Goal: Transaction & Acquisition: Purchase product/service

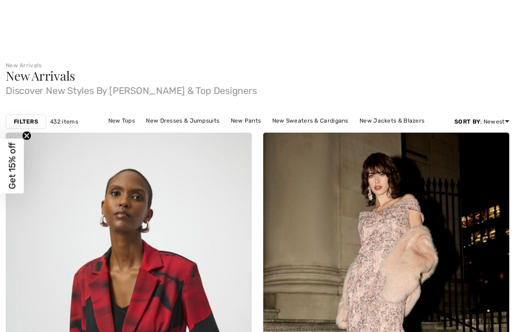
checkbox input "true"
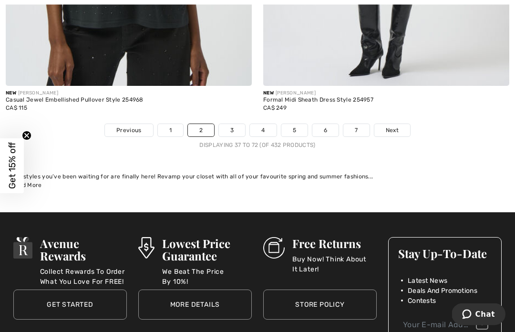
scroll to position [7603, 0]
click at [399, 124] on link "Next" at bounding box center [392, 130] width 36 height 12
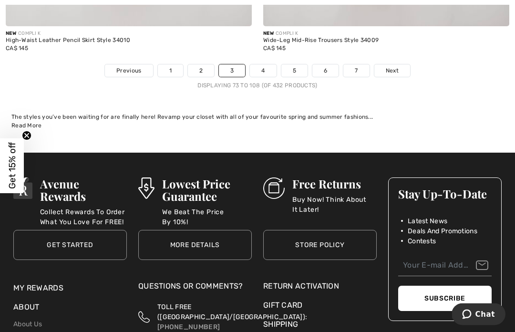
scroll to position [7646, 0]
click at [402, 66] on link "Next" at bounding box center [392, 70] width 36 height 12
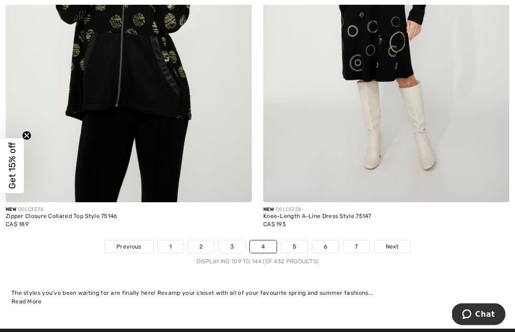
scroll to position [7437, 0]
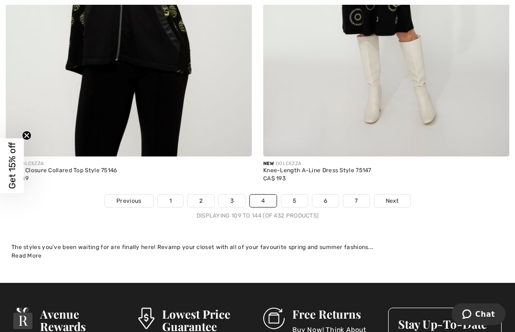
click at [394, 197] on span "Next" at bounding box center [392, 201] width 13 height 9
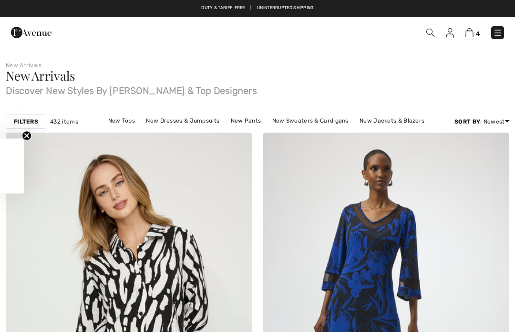
checkbox input "true"
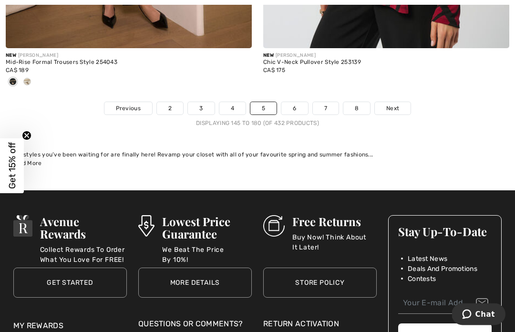
scroll to position [7562, 0]
click at [399, 104] on span "Next" at bounding box center [392, 108] width 13 height 9
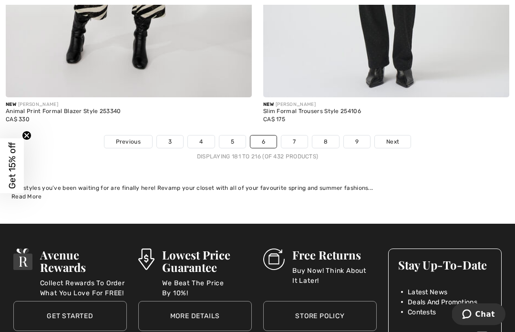
scroll to position [7623, 0]
click at [394, 135] on link "Next" at bounding box center [393, 141] width 36 height 12
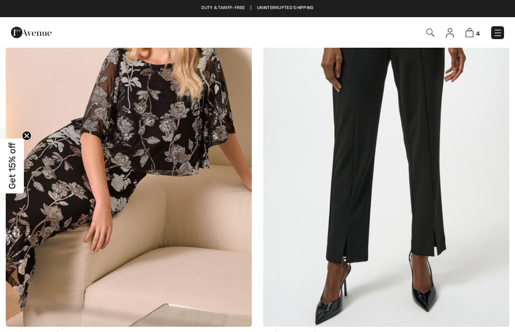
checkbox input "true"
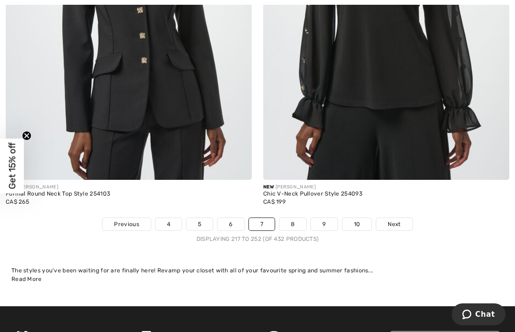
scroll to position [7525, 0]
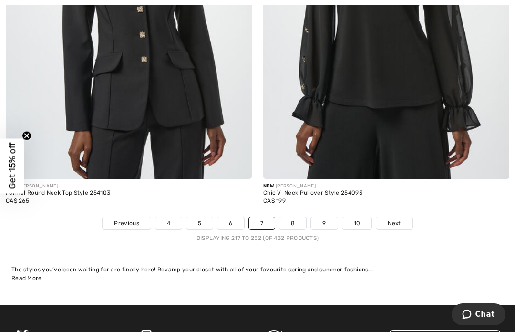
click at [402, 217] on link "Next" at bounding box center [394, 223] width 36 height 12
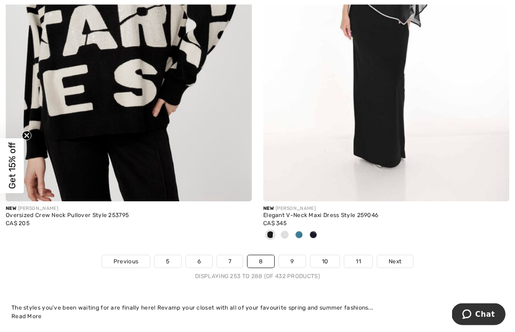
scroll to position [7566, 0]
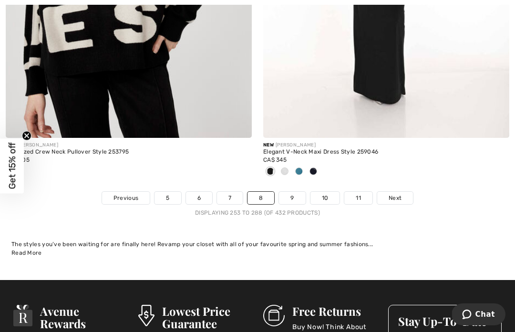
click at [397, 196] on link "Next" at bounding box center [395, 198] width 36 height 12
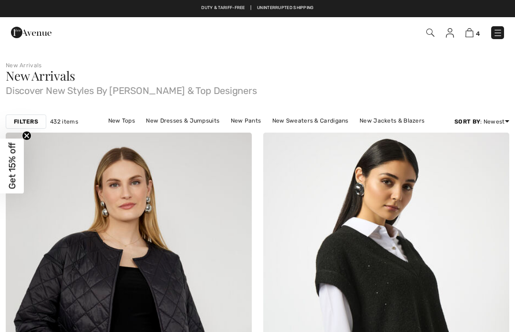
checkbox input "true"
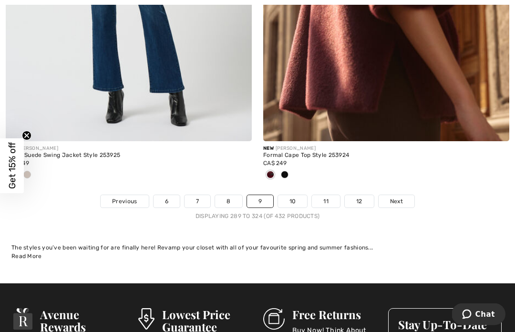
scroll to position [7516, 0]
click at [405, 195] on link "Next" at bounding box center [397, 201] width 36 height 12
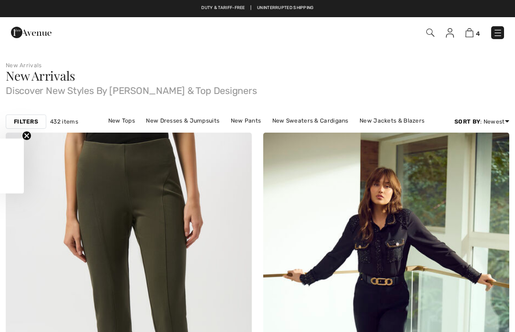
checkbox input "true"
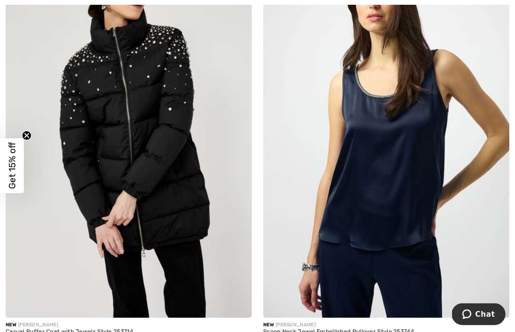
scroll to position [1858, 0]
click at [414, 191] on img at bounding box center [386, 132] width 246 height 369
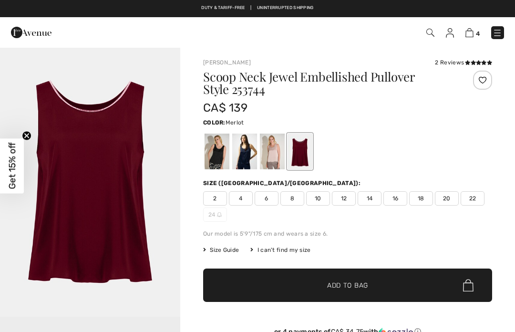
checkbox input "true"
click at [406, 146] on div at bounding box center [347, 152] width 289 height 40
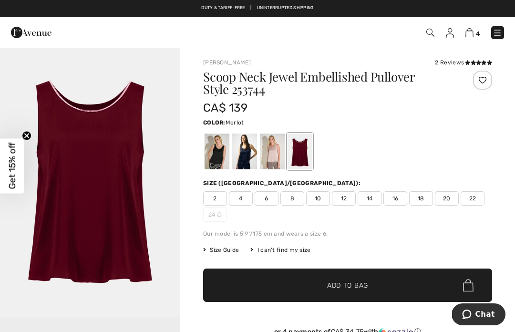
click at [223, 145] on div at bounding box center [217, 152] width 25 height 36
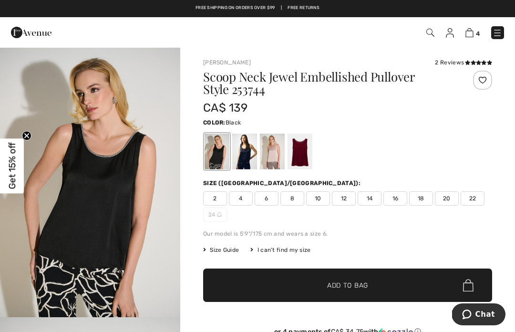
click at [475, 61] on icon at bounding box center [473, 62] width 5 height 5
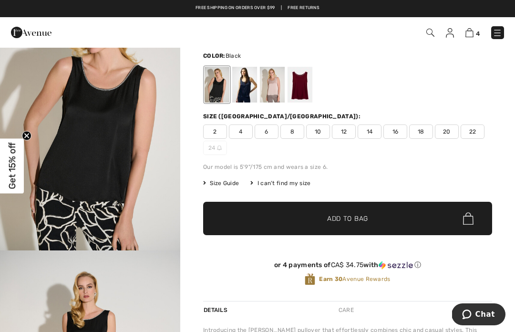
scroll to position [59, 0]
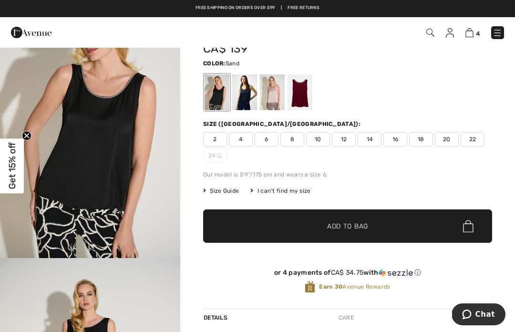
click at [277, 99] on div at bounding box center [272, 92] width 25 height 36
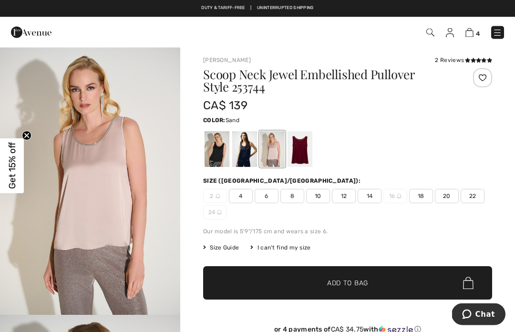
scroll to position [0, 0]
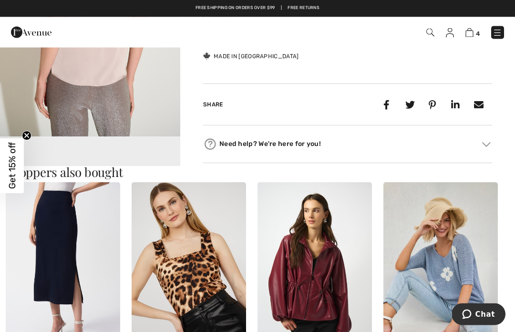
scroll to position [450, 0]
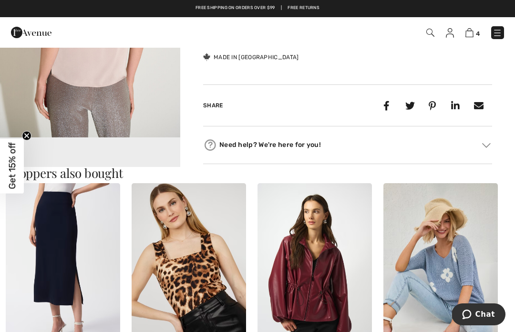
click at [135, 151] on video "Your browser does not support the video tag." at bounding box center [90, 182] width 180 height 90
click at [126, 144] on video "Your browser does not support the video tag." at bounding box center [90, 180] width 180 height 90
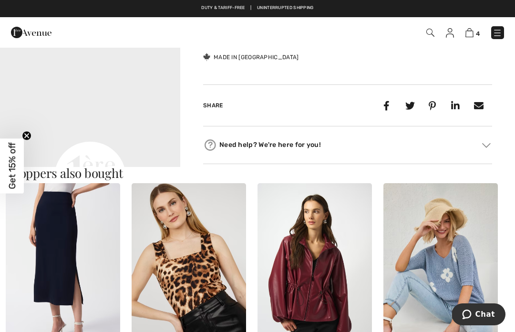
scroll to position [0, 0]
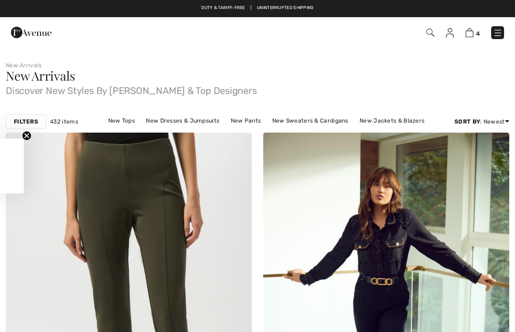
checkbox input "true"
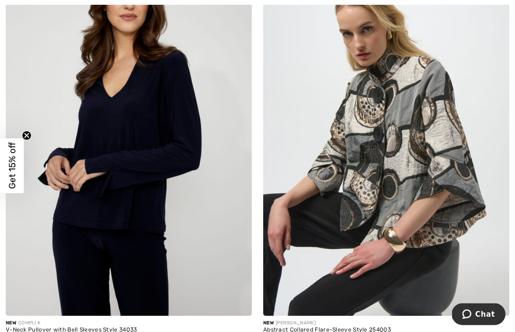
scroll to position [4038, 0]
click at [199, 120] on img at bounding box center [129, 131] width 246 height 369
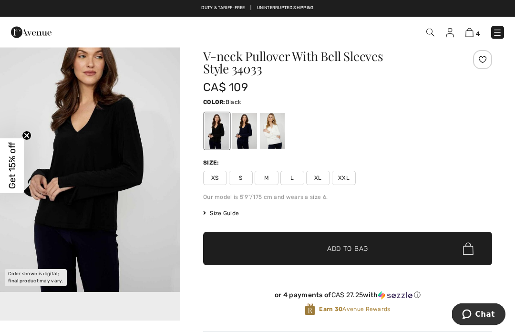
scroll to position [22, 0]
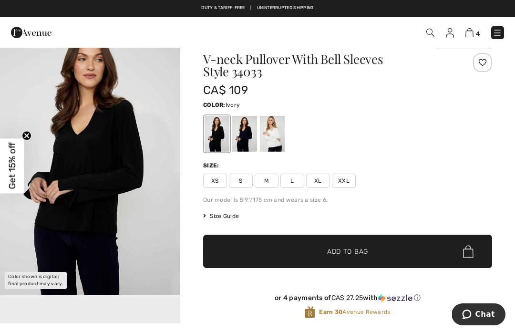
click at [277, 133] on div at bounding box center [272, 134] width 25 height 36
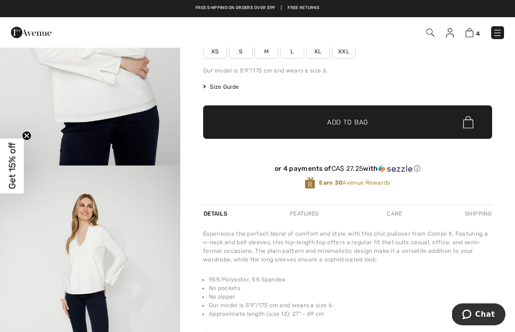
scroll to position [134, 0]
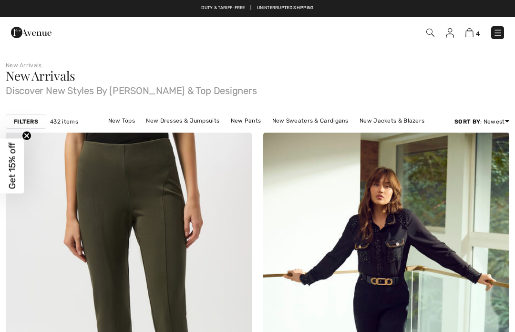
checkbox input "true"
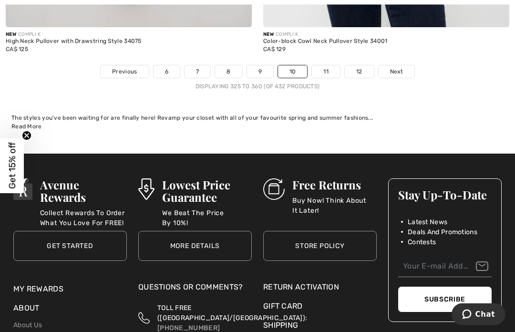
scroll to position [7715, 0]
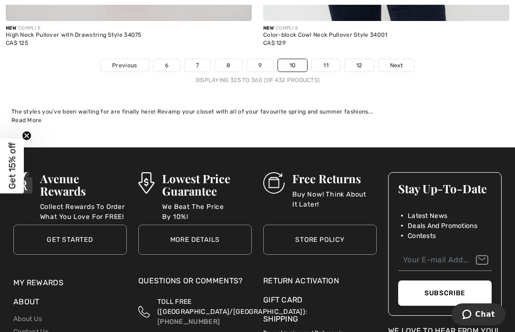
click at [403, 59] on link "Next" at bounding box center [397, 65] width 36 height 12
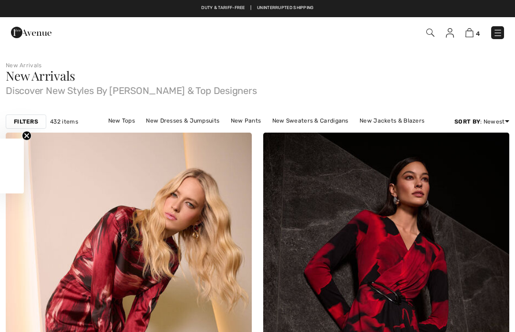
checkbox input "true"
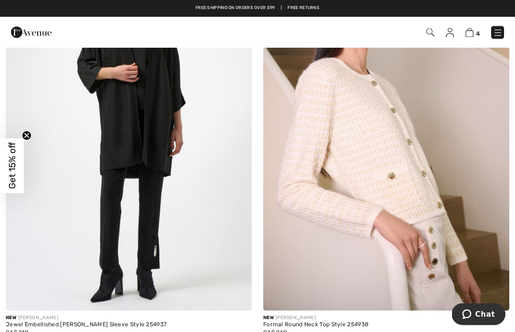
scroll to position [599, 0]
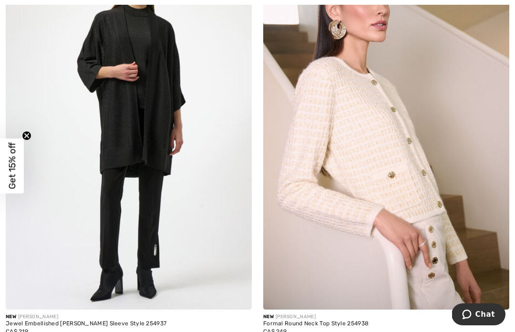
click at [171, 60] on img at bounding box center [129, 124] width 246 height 369
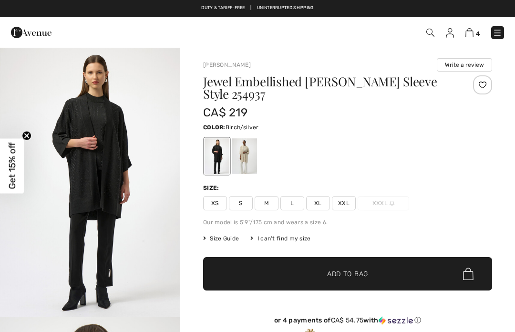
click at [246, 153] on div at bounding box center [244, 156] width 25 height 36
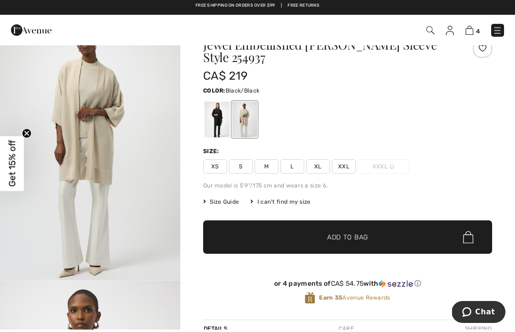
scroll to position [37, 0]
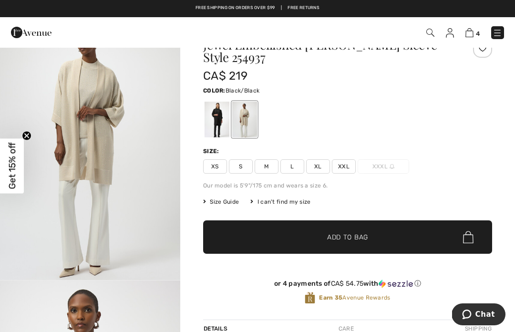
click at [220, 128] on div at bounding box center [217, 120] width 25 height 36
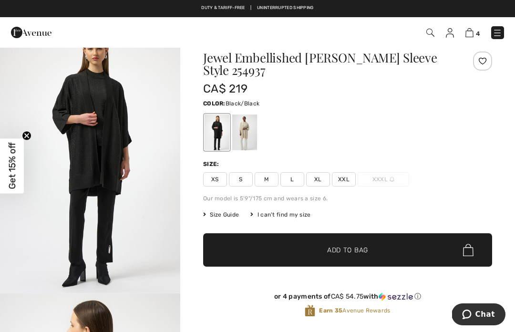
scroll to position [0, 0]
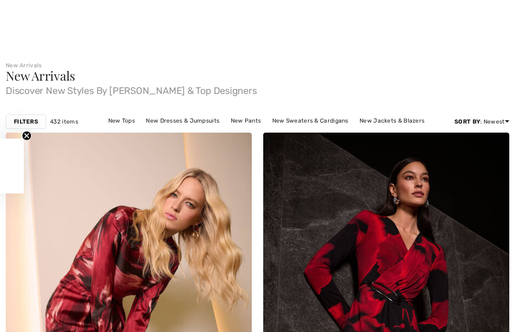
checkbox input "true"
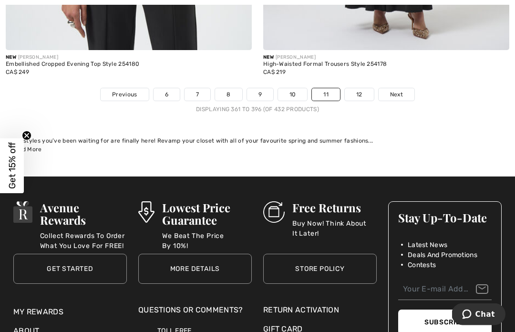
scroll to position [7710, 0]
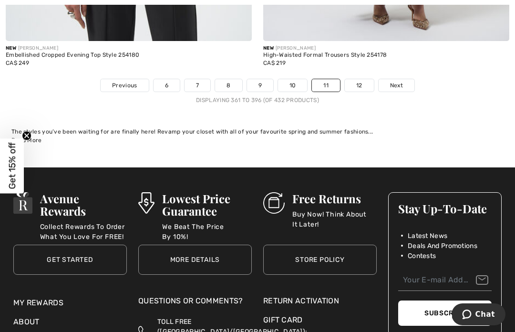
click at [406, 84] on link "Next" at bounding box center [397, 85] width 36 height 12
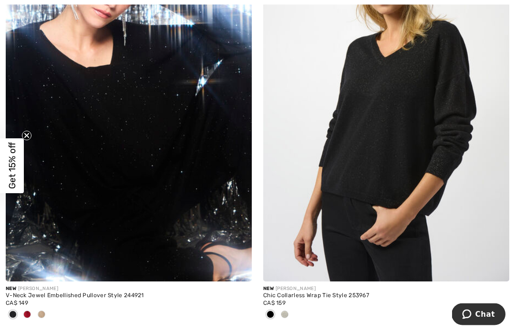
scroll to position [6140, 0]
click at [433, 166] on img at bounding box center [386, 96] width 246 height 369
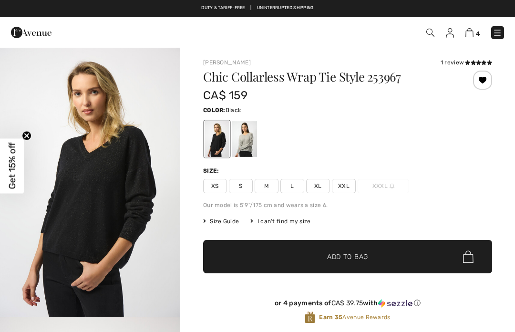
checkbox input "true"
click at [454, 162] on div "Chic Collarless Wrap Tie Style 253967 CA$ 159 Color: Black Size: XS S M L XL XX…" at bounding box center [347, 205] width 289 height 268
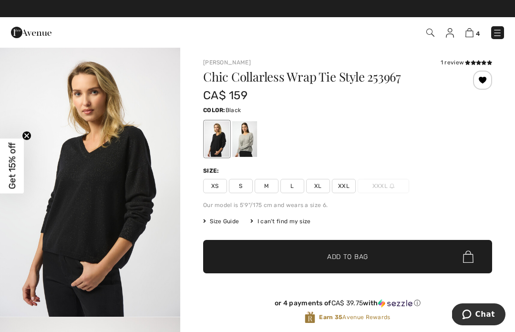
click at [454, 67] on div "Joseph Ribkoff 1 review 1 review Chic Collarless Wrap Tie Style 253967 CA$ 159 …" at bounding box center [347, 198] width 289 height 281
click at [482, 65] on icon at bounding box center [483, 62] width 5 height 5
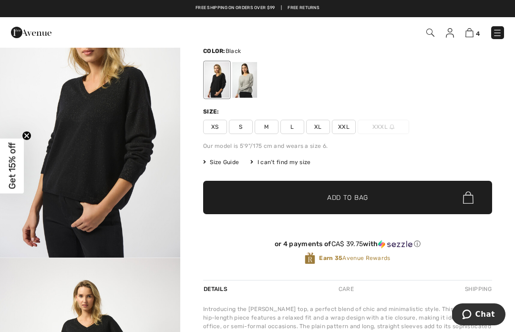
scroll to position [58, 0]
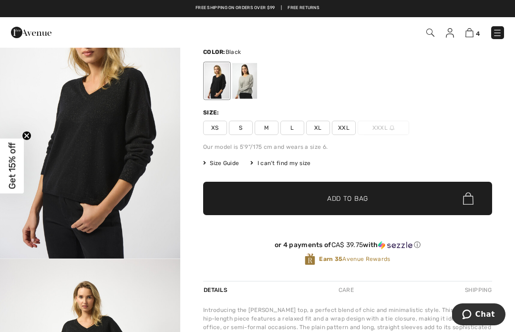
click at [250, 81] on div at bounding box center [244, 81] width 25 height 36
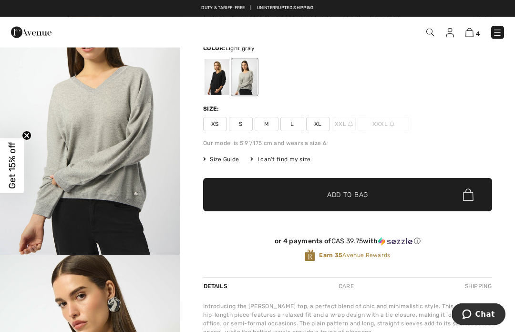
scroll to position [0, 0]
